Goal: Task Accomplishment & Management: Manage account settings

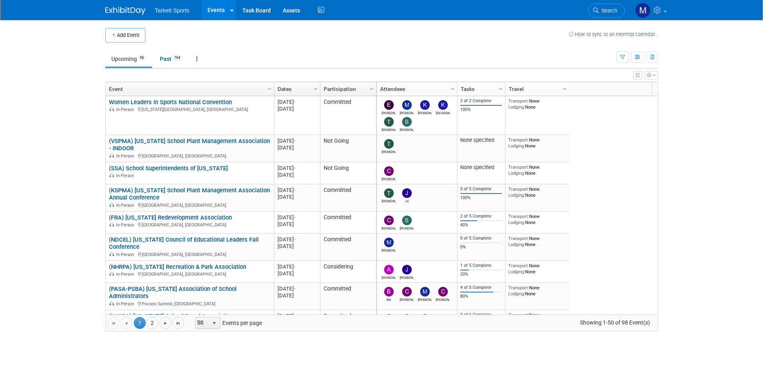
click at [189, 238] on link "(NDCEL) [US_STATE] Council of Educational Leaders Fall Conference" at bounding box center [184, 243] width 150 height 15
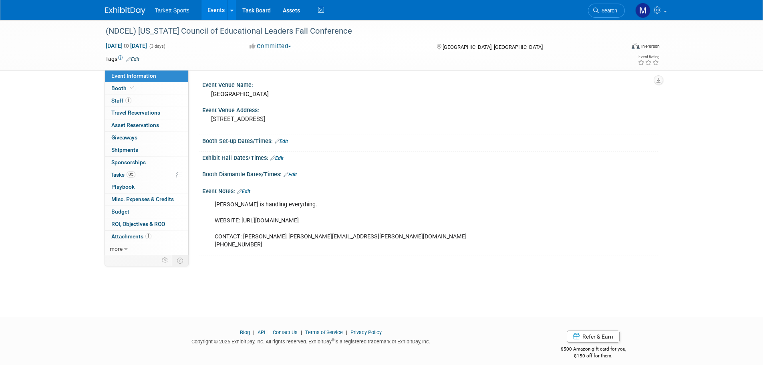
click at [222, 9] on link "Events" at bounding box center [216, 10] width 29 height 20
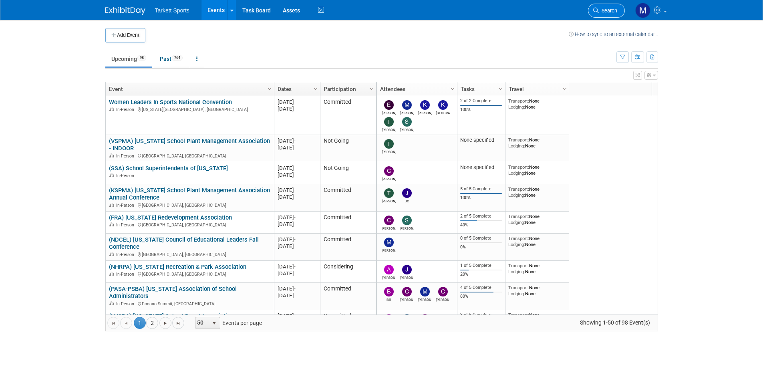
drag, startPoint x: 0, startPoint y: 0, endPoint x: 597, endPoint y: 14, distance: 597.2
click at [597, 14] on link "Search" at bounding box center [606, 11] width 37 height 14
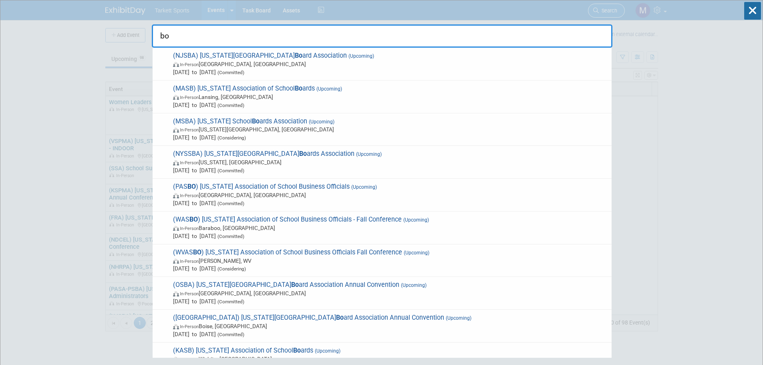
type input "bos"
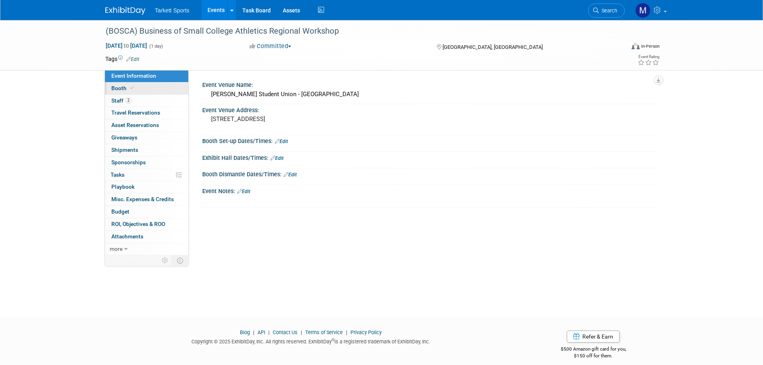
click at [151, 89] on link "Booth" at bounding box center [146, 89] width 83 height 12
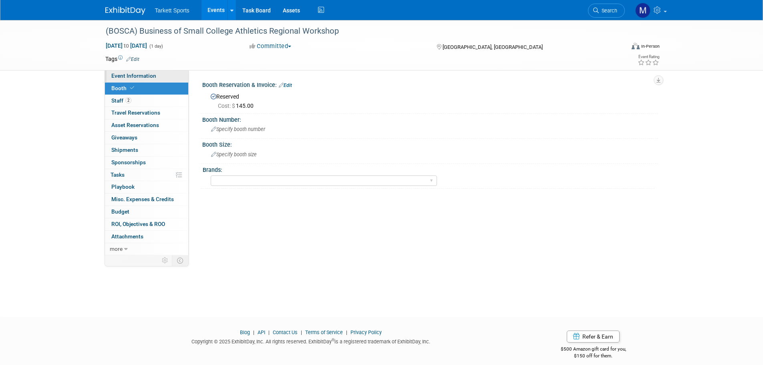
click at [147, 75] on span "Event Information" at bounding box center [133, 76] width 45 height 6
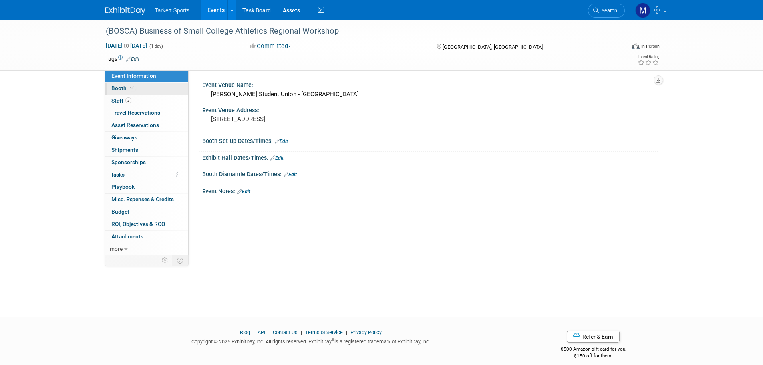
click at [129, 86] on span at bounding box center [132, 88] width 7 height 6
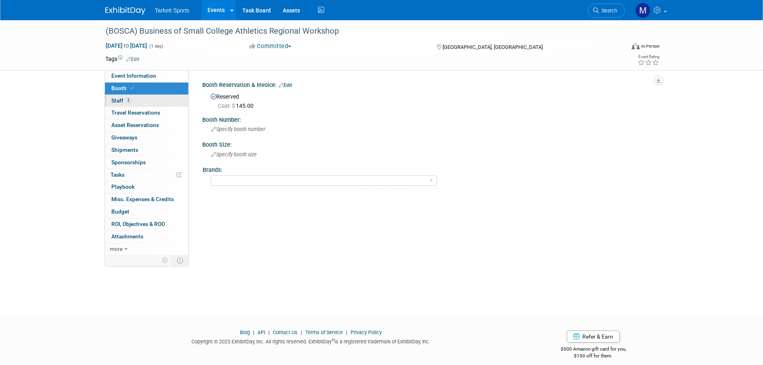
click at [122, 101] on span "Staff 2" at bounding box center [121, 100] width 20 height 6
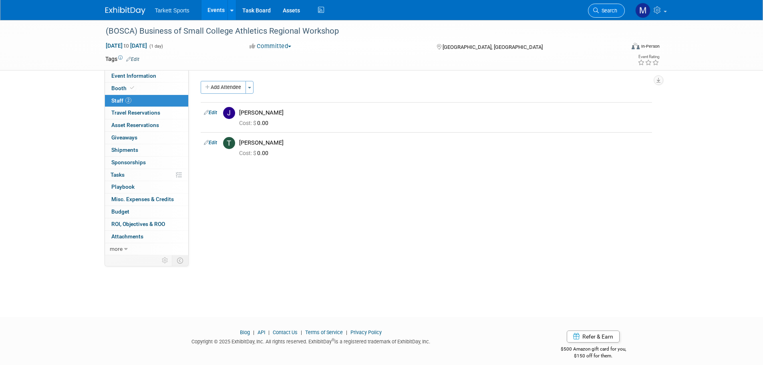
click at [599, 12] on span "Search" at bounding box center [608, 11] width 18 height 6
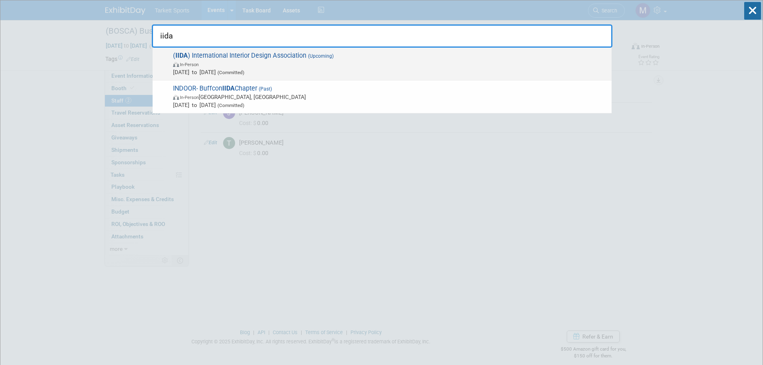
type input "iida"
click at [280, 61] on span "In-Person" at bounding box center [390, 64] width 435 height 8
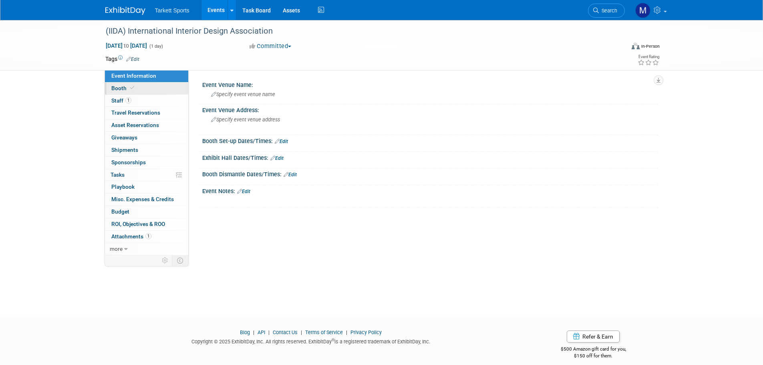
click at [129, 85] on link "Booth" at bounding box center [146, 89] width 83 height 12
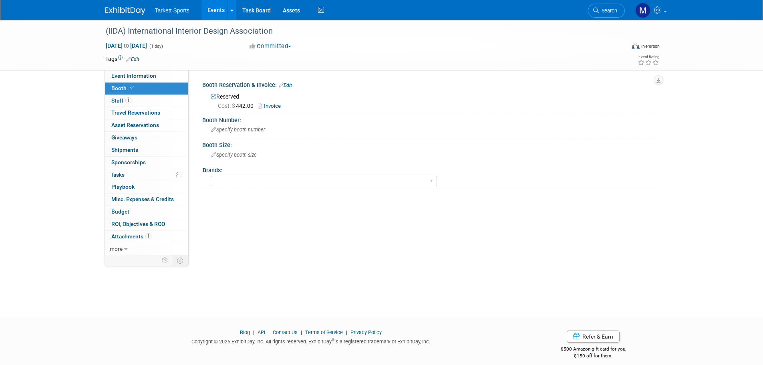
click at [280, 105] on link "Invoice" at bounding box center [271, 106] width 27 height 6
click at [602, 10] on span "Search" at bounding box center [608, 11] width 18 height 6
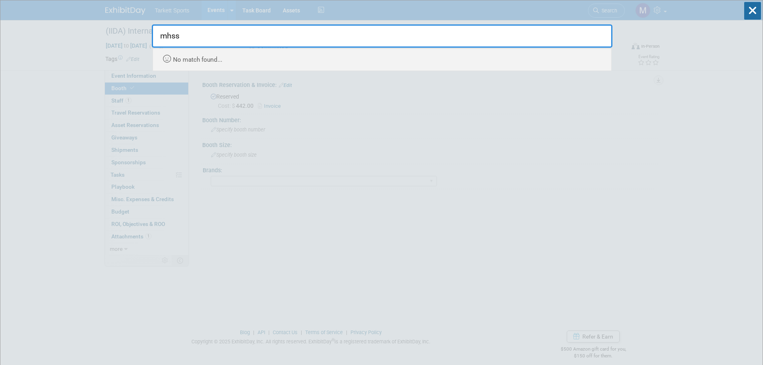
type input "mhs"
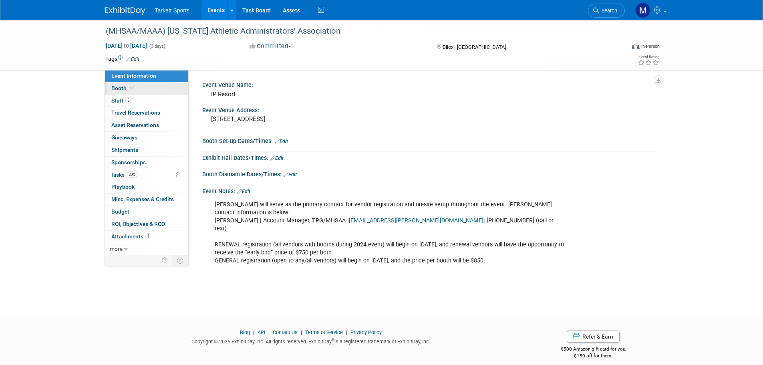
click at [149, 88] on link "Booth" at bounding box center [146, 89] width 83 height 12
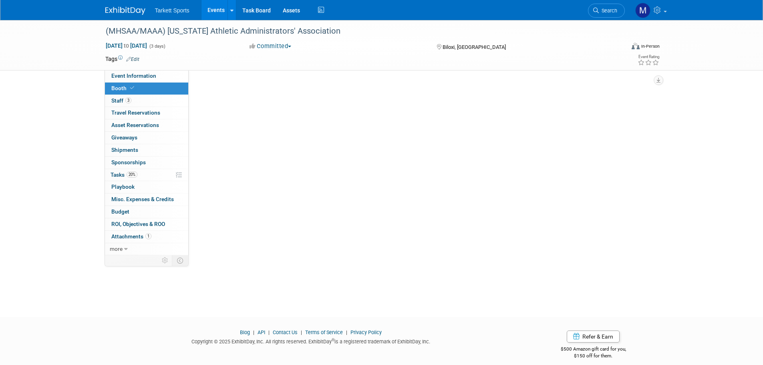
select select "FieldTurf, [GEOGRAPHIC_DATA]"
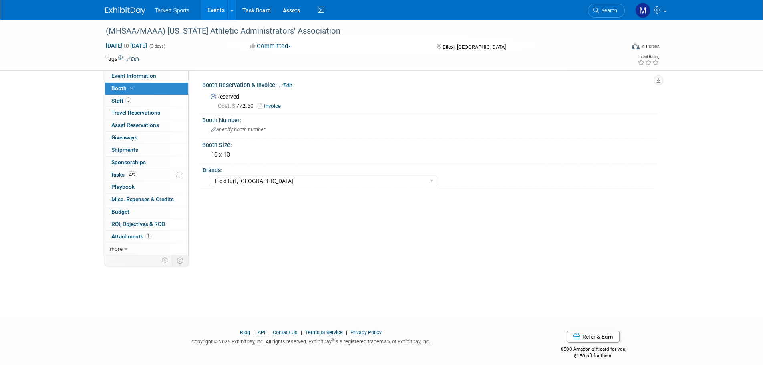
click at [273, 105] on link "Invoice" at bounding box center [271, 106] width 27 height 6
click at [612, 12] on span "Search" at bounding box center [608, 11] width 18 height 6
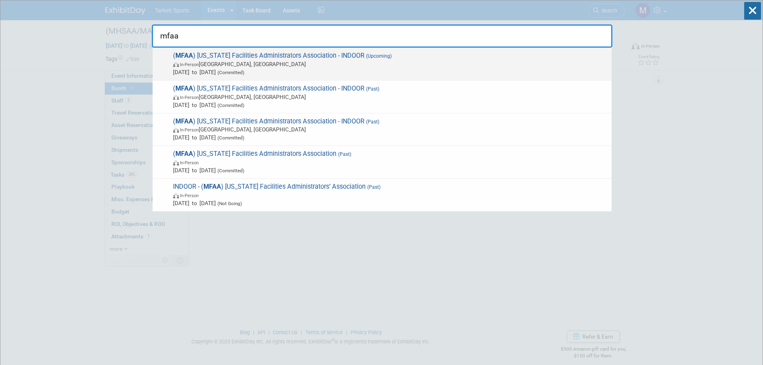
type input "mfaa"
click at [227, 58] on span "( MFAA ) Massachusetts Facilities Administrators Association - INDOOR (Upcoming…" at bounding box center [389, 64] width 437 height 24
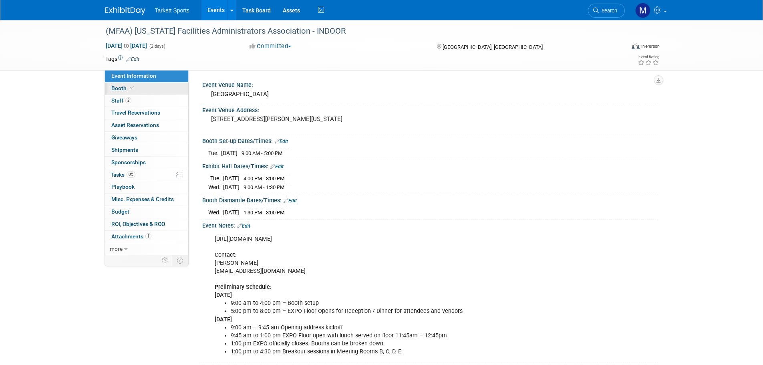
click at [151, 85] on link "Booth" at bounding box center [146, 89] width 83 height 12
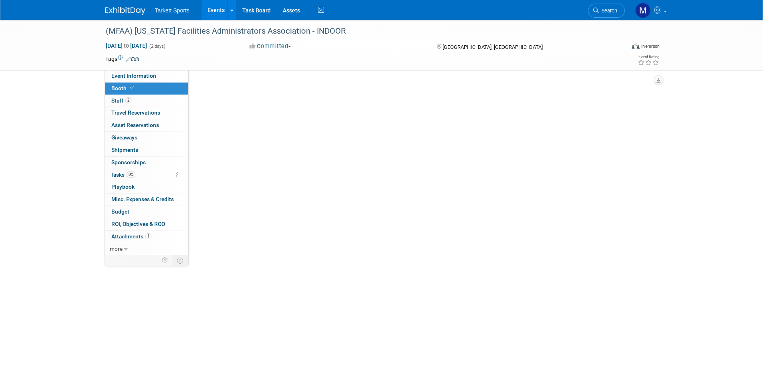
select select "FieldTurf, Indoor"
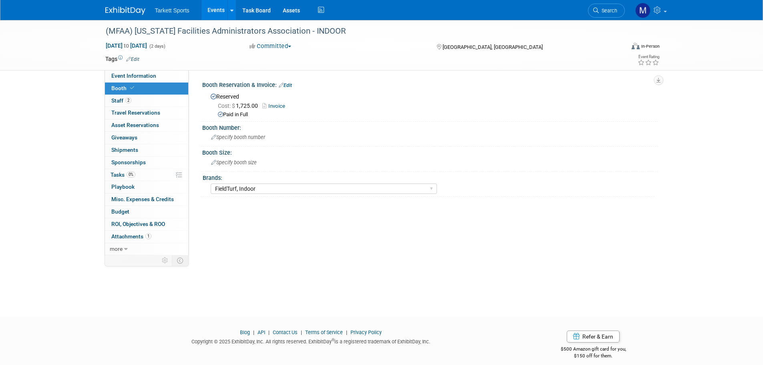
click at [287, 107] on link "Invoice" at bounding box center [275, 106] width 27 height 6
click at [607, 15] on link "Search" at bounding box center [606, 11] width 37 height 14
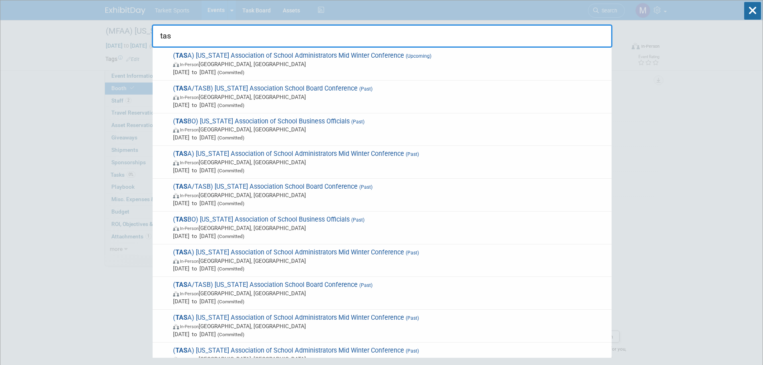
type input "tasa"
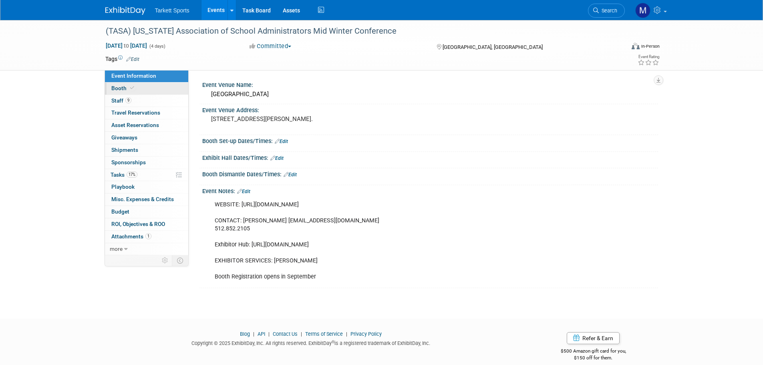
click at [136, 83] on link "Booth" at bounding box center [146, 89] width 83 height 12
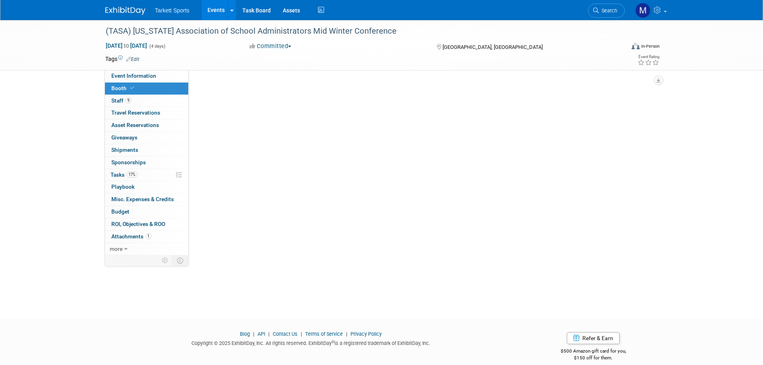
select select "FieldTurf, [PERSON_NAME], Indoor"
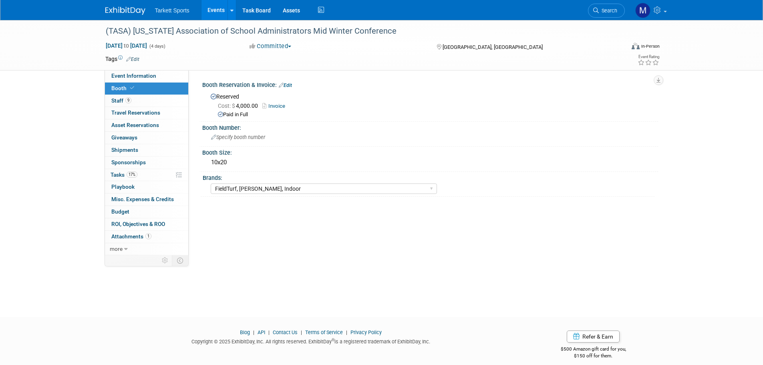
click at [276, 103] on link "Invoice" at bounding box center [275, 106] width 27 height 6
